Goal: Navigation & Orientation: Find specific page/section

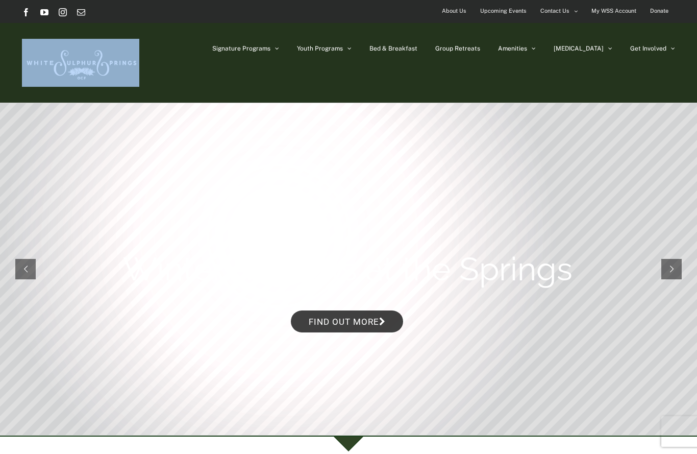
drag, startPoint x: 80, startPoint y: 64, endPoint x: 143, endPoint y: 66, distance: 63.8
click at [143, 66] on div "Signature Programs Summer R&R Winter Retreat Holistic Health Workshop Resurrect…" at bounding box center [348, 63] width 653 height 80
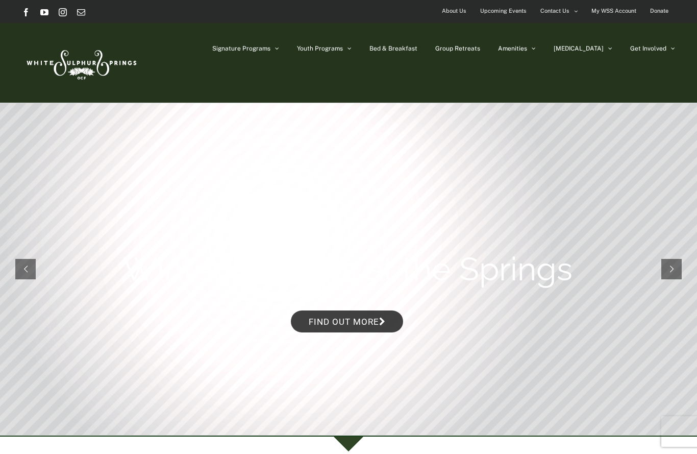
drag, startPoint x: 86, startPoint y: 66, endPoint x: 134, endPoint y: 61, distance: 48.2
click at [134, 61] on img at bounding box center [80, 63] width 117 height 48
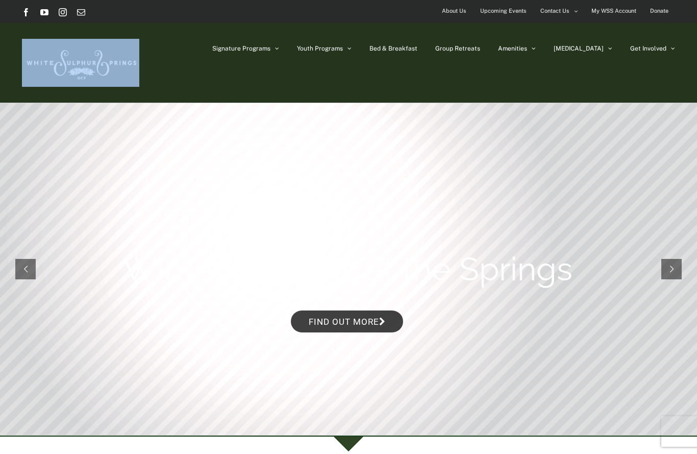
drag, startPoint x: 0, startPoint y: 0, endPoint x: 111, endPoint y: 68, distance: 130.3
click at [111, 68] on img at bounding box center [80, 63] width 117 height 48
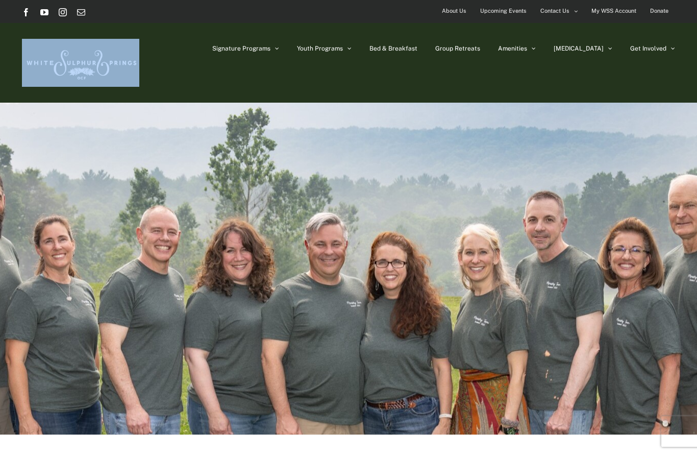
drag, startPoint x: 117, startPoint y: 64, endPoint x: 183, endPoint y: 63, distance: 65.3
click at [183, 63] on div "Signature Programs Summer R&R Winter Retreat Holistic Health Workshop Resurrect…" at bounding box center [348, 63] width 653 height 80
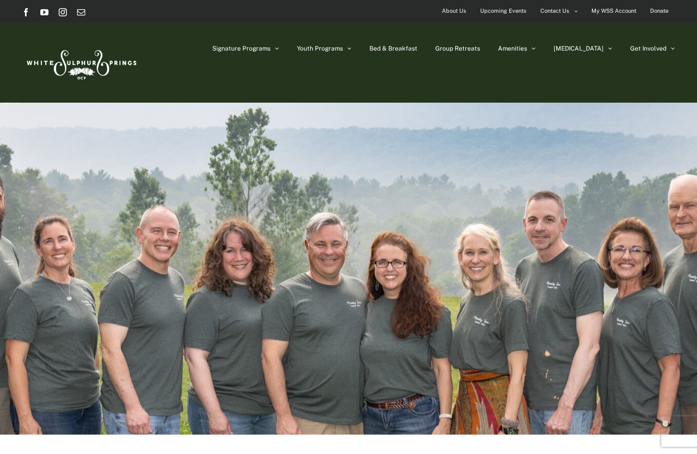
drag, startPoint x: 88, startPoint y: 68, endPoint x: 105, endPoint y: 62, distance: 17.7
click at [105, 62] on img at bounding box center [80, 63] width 117 height 48
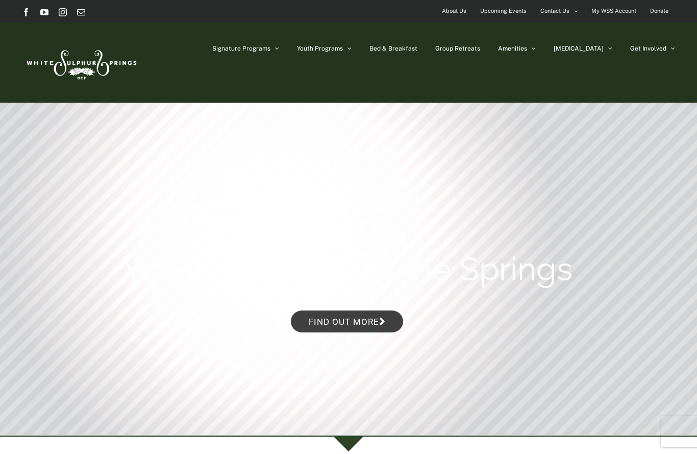
drag, startPoint x: 0, startPoint y: 0, endPoint x: 105, endPoint y: 62, distance: 122.1
